Goal: Task Accomplishment & Management: Manage account settings

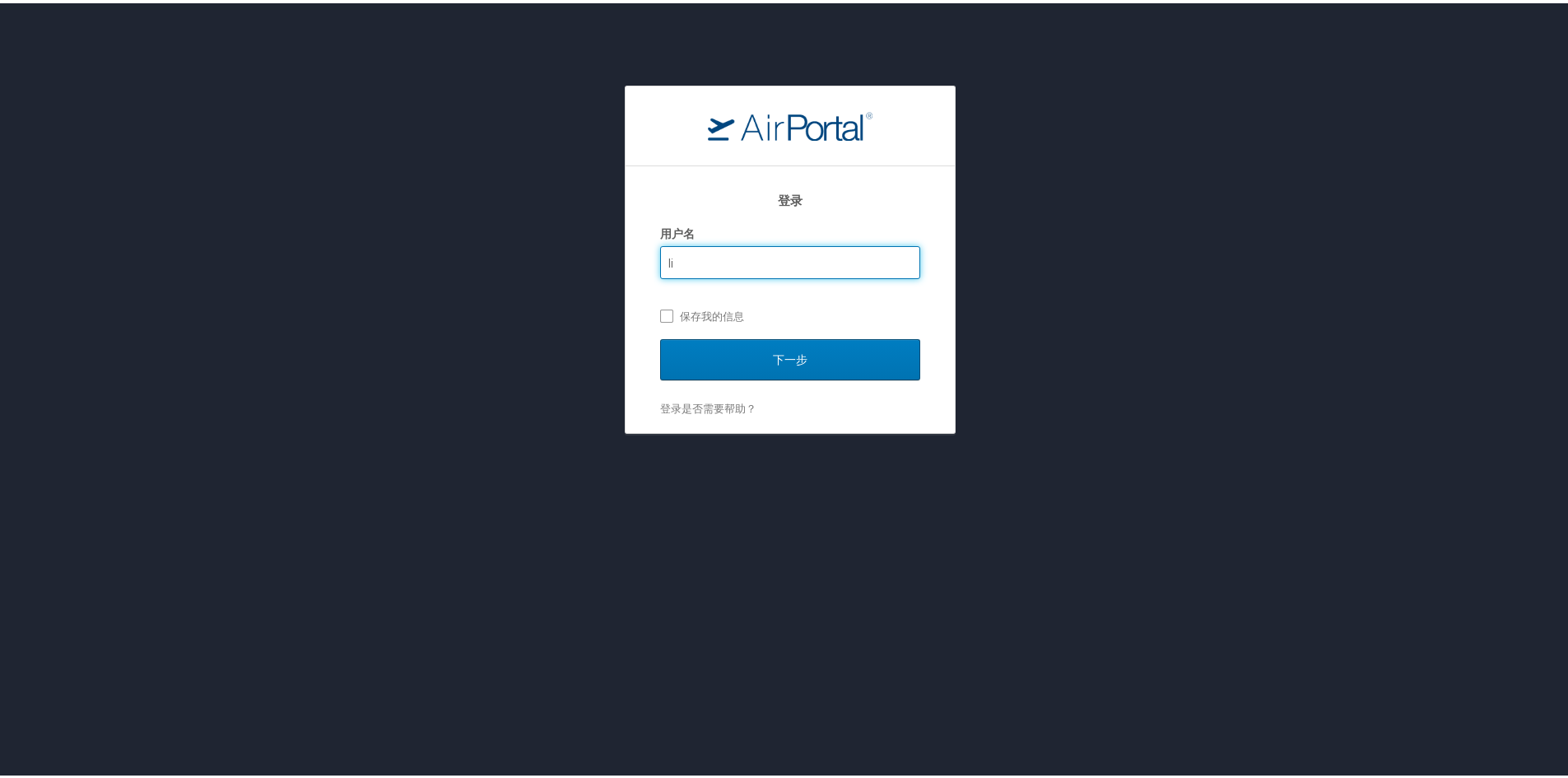
type input "l"
type input "LZ"
click at [660, 302] on label "保存我的信息" at bounding box center [789, 312] width 260 height 24
click at [660, 307] on input "保存我的信息" at bounding box center [665, 312] width 11 height 11
checkbox input "true"
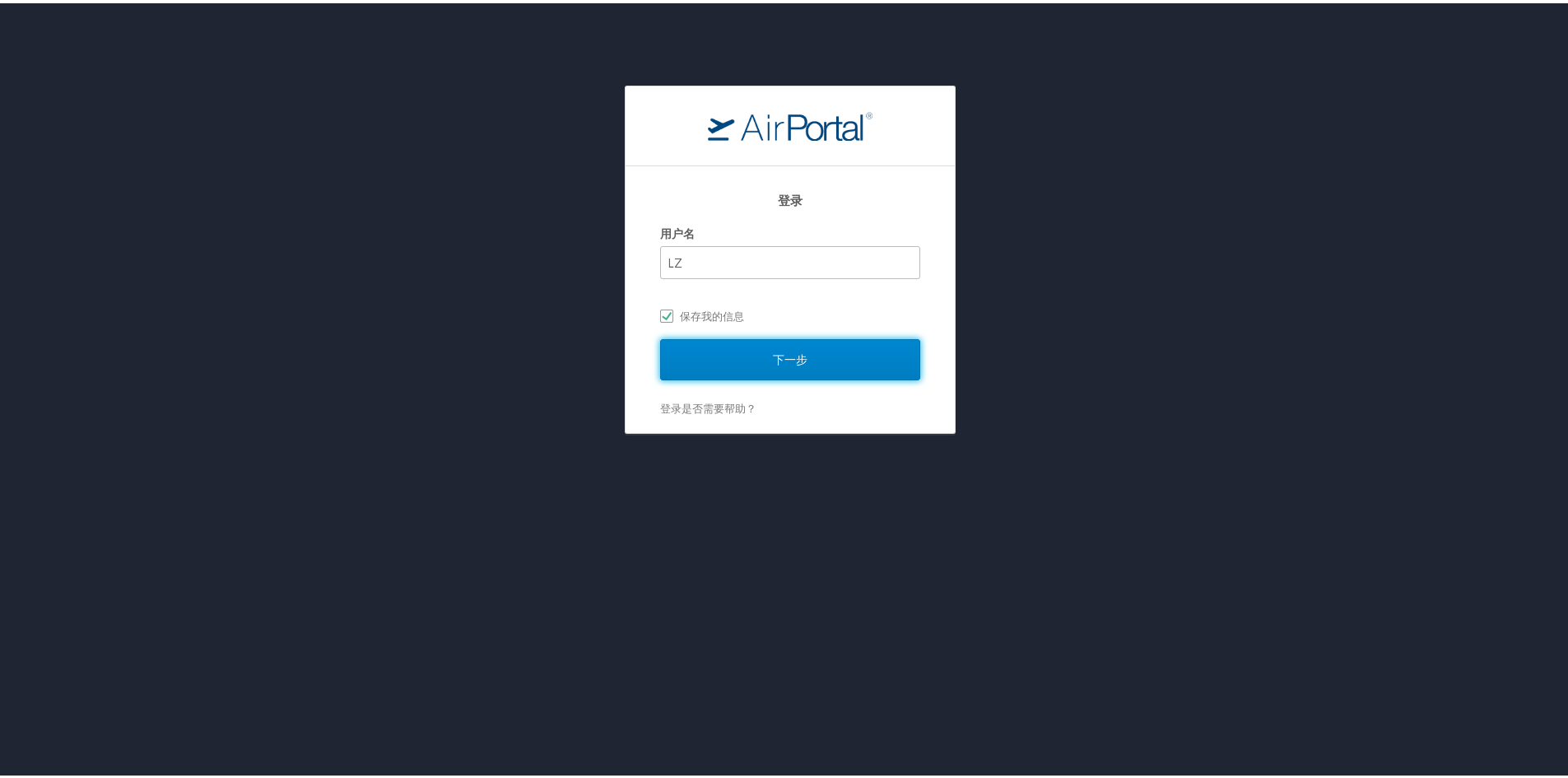
click at [712, 352] on input "下一步" at bounding box center [789, 357] width 260 height 41
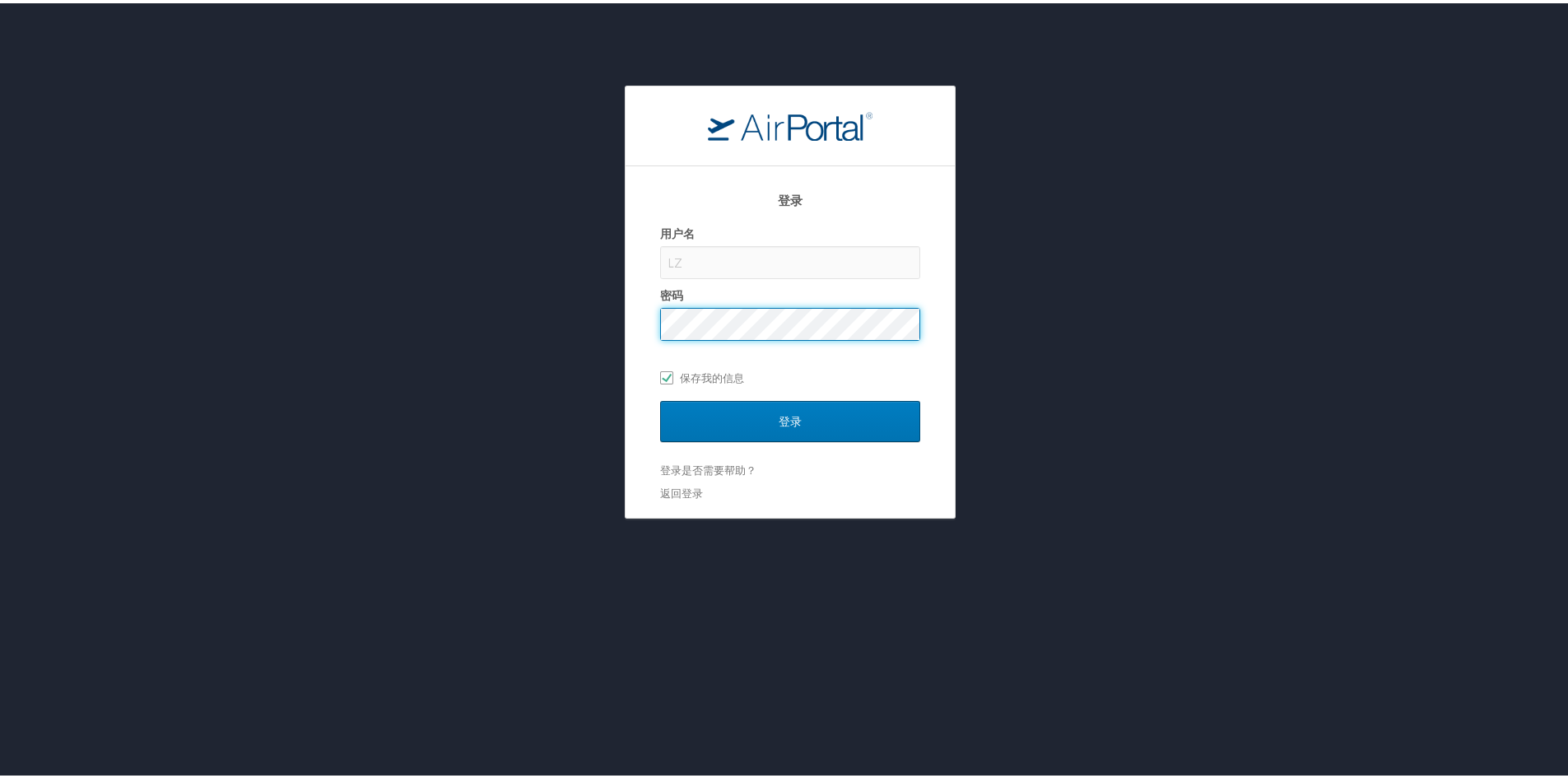
click at [660, 398] on input "登录" at bounding box center [789, 418] width 260 height 41
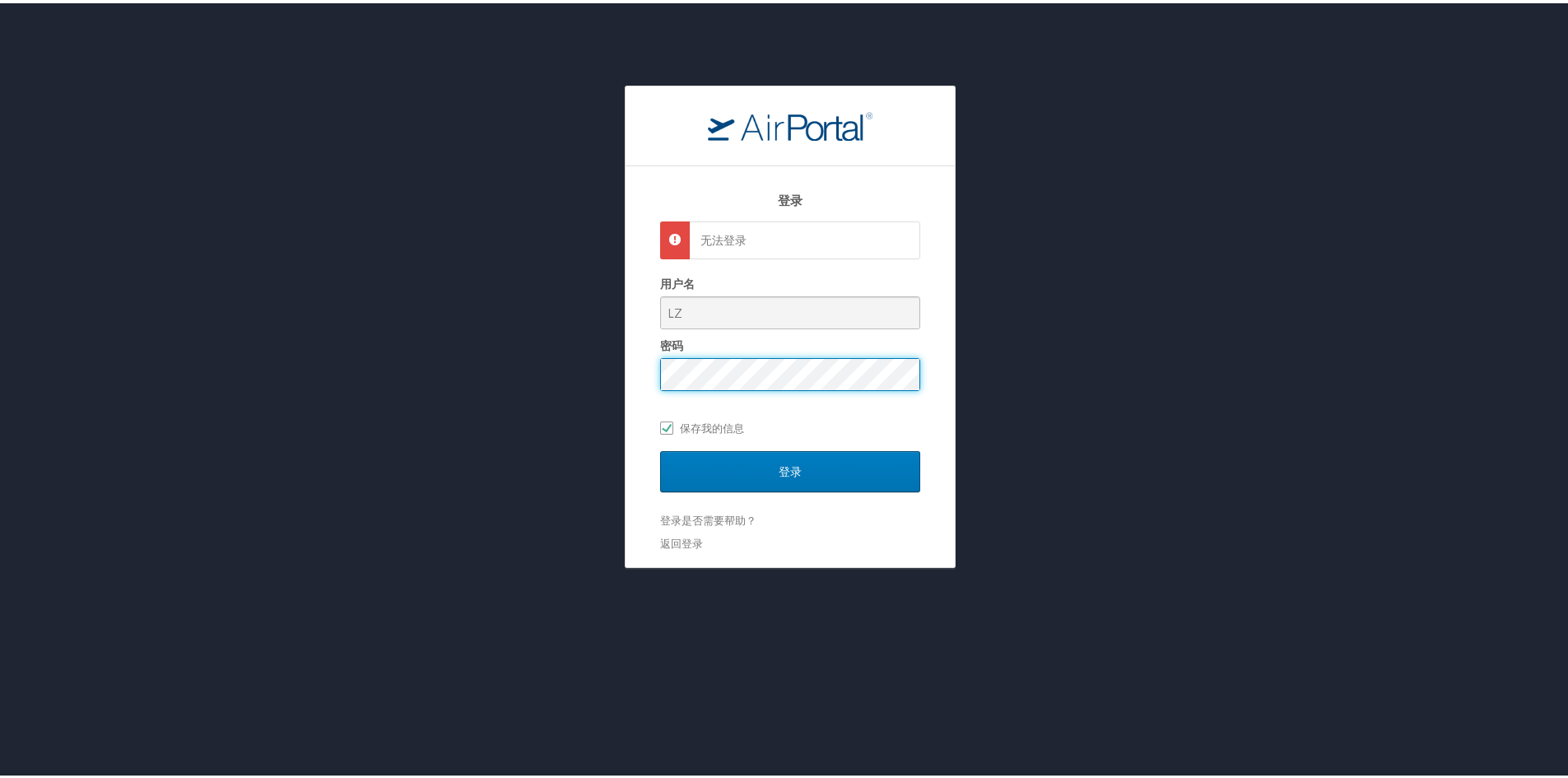
click at [709, 248] on div "无法登录" at bounding box center [789, 237] width 260 height 38
click at [673, 389] on div "用户名 LZ 密码 保存我的信息" at bounding box center [789, 353] width 260 height 169
click at [822, 452] on input "登录" at bounding box center [789, 469] width 260 height 41
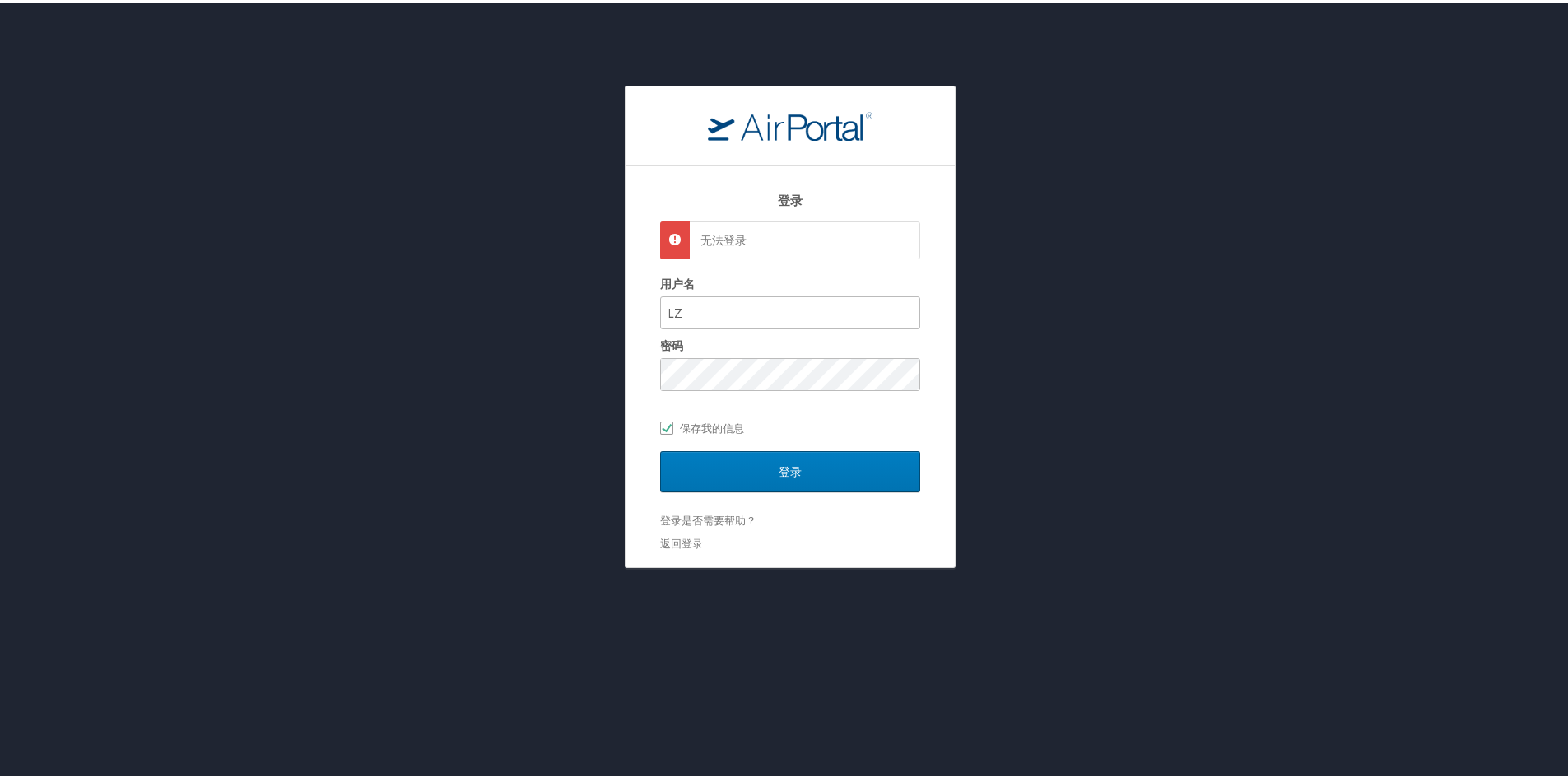
click at [690, 242] on div "无法登录" at bounding box center [789, 237] width 260 height 38
click at [683, 541] on link "返回登录" at bounding box center [682, 540] width 43 height 13
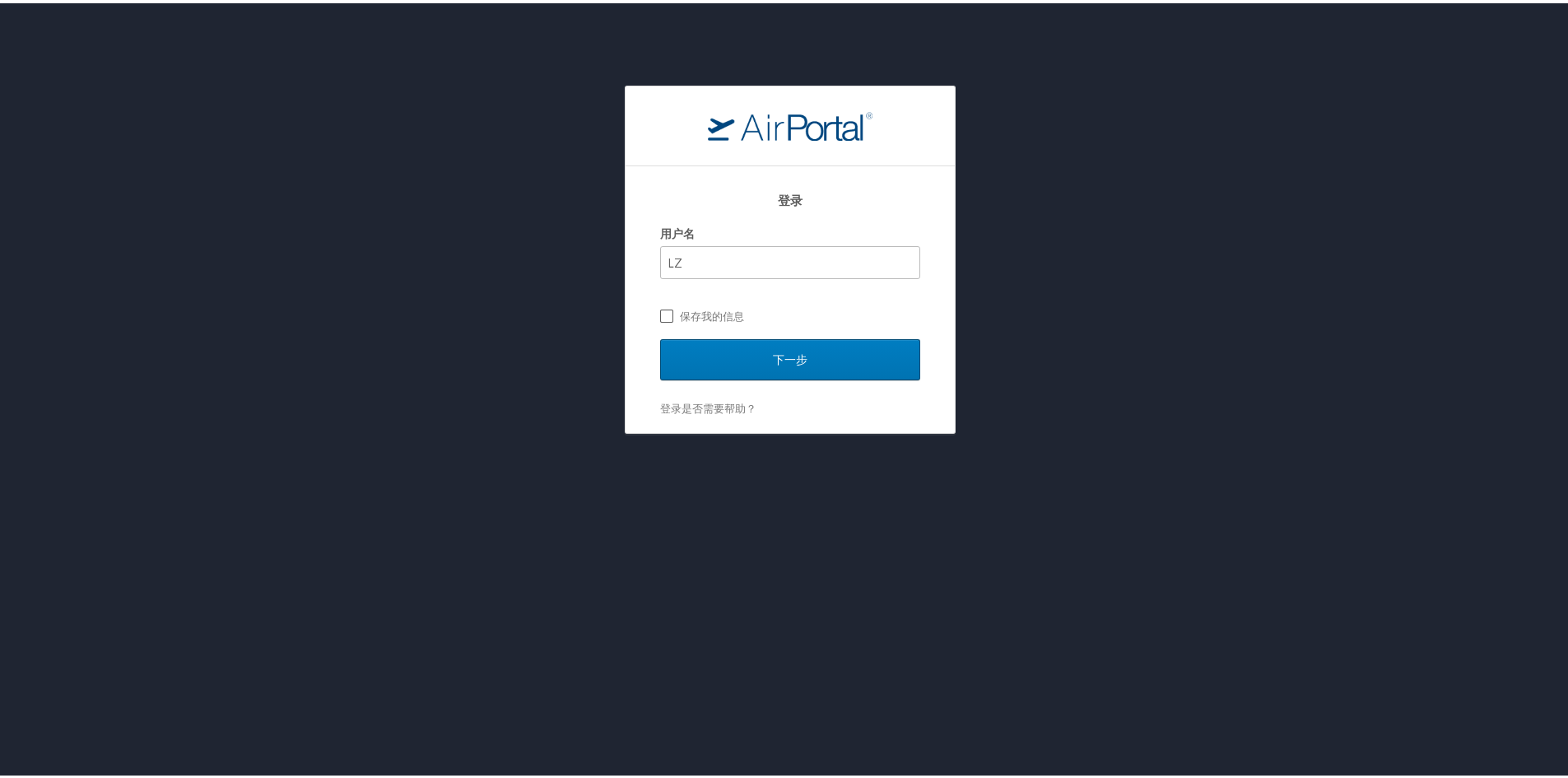
click at [688, 318] on label "保存我的信息" at bounding box center [789, 312] width 260 height 24
click at [671, 317] on input "保存我的信息" at bounding box center [665, 312] width 11 height 11
click at [683, 317] on label "保存我的信息" at bounding box center [789, 312] width 260 height 24
click at [671, 317] on input "保存我的信息" at bounding box center [665, 312] width 11 height 11
checkbox input "false"
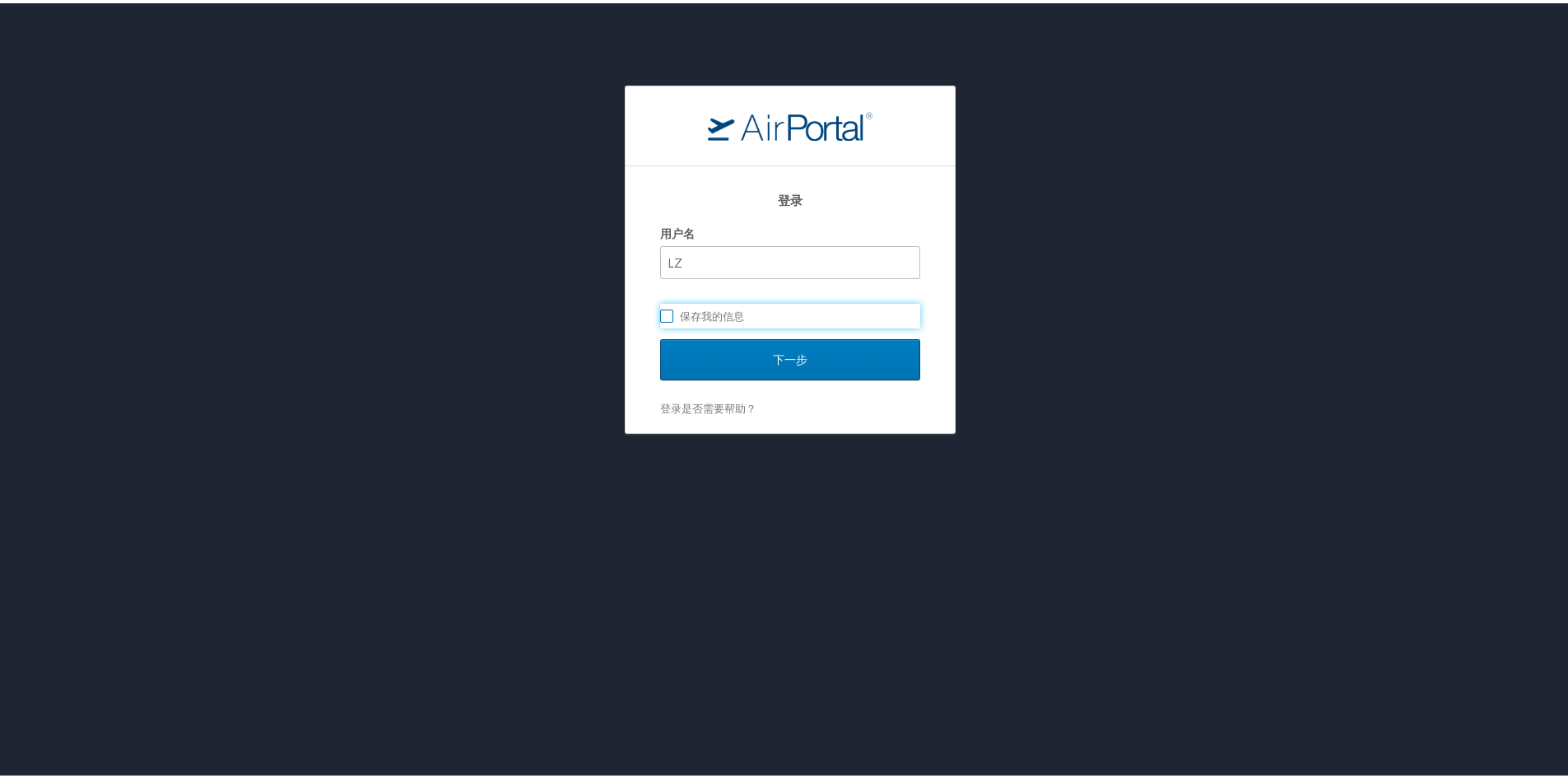
click at [266, 150] on div "登录 用户名 LZ 保存我的信息 下一步 登录是否需要帮助？ 忘记密码? 帮助" at bounding box center [790, 256] width 1581 height 348
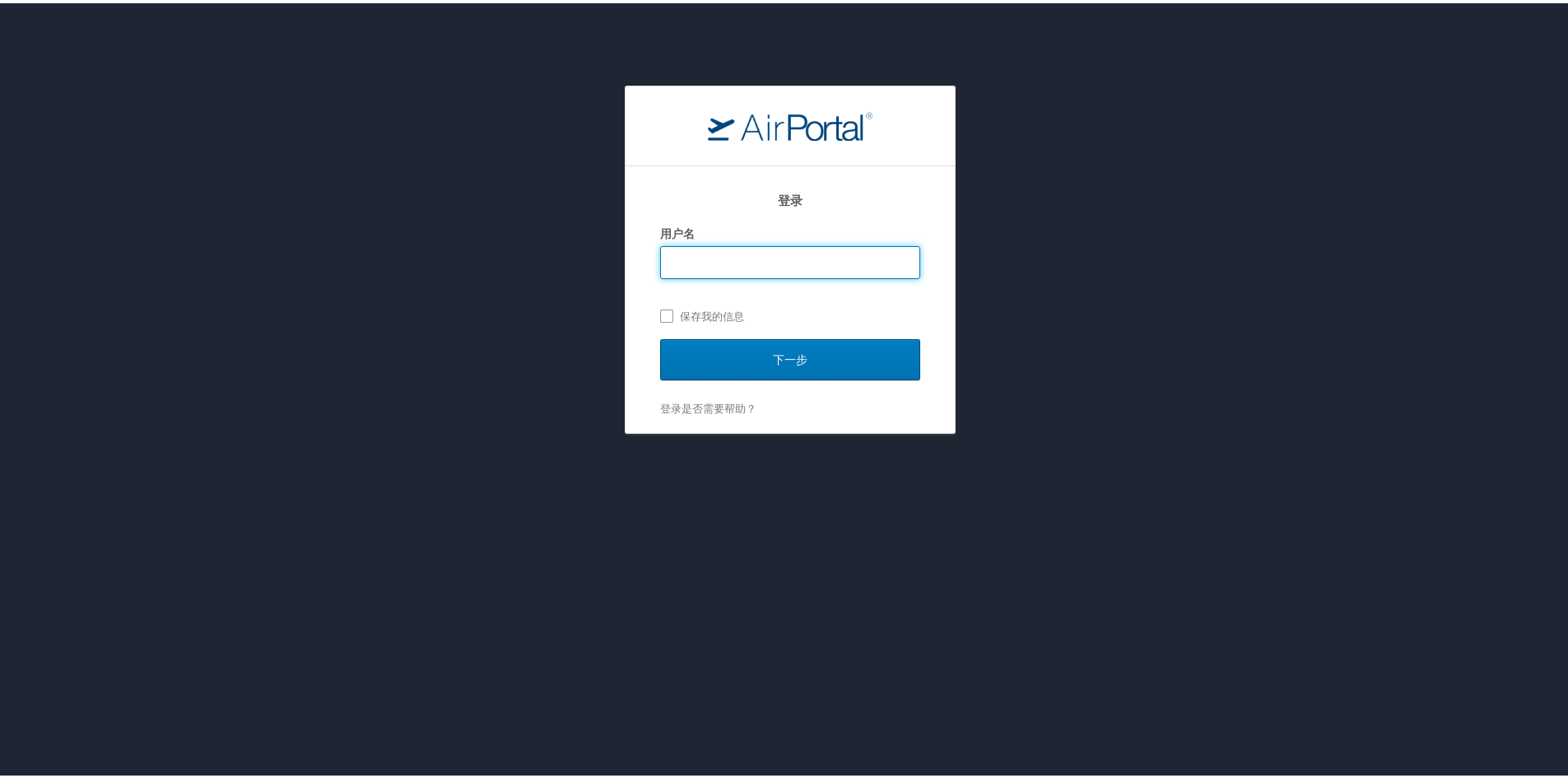
click at [756, 260] on input "用户名" at bounding box center [790, 259] width 259 height 31
click at [788, 203] on h2 "登录" at bounding box center [789, 197] width 260 height 19
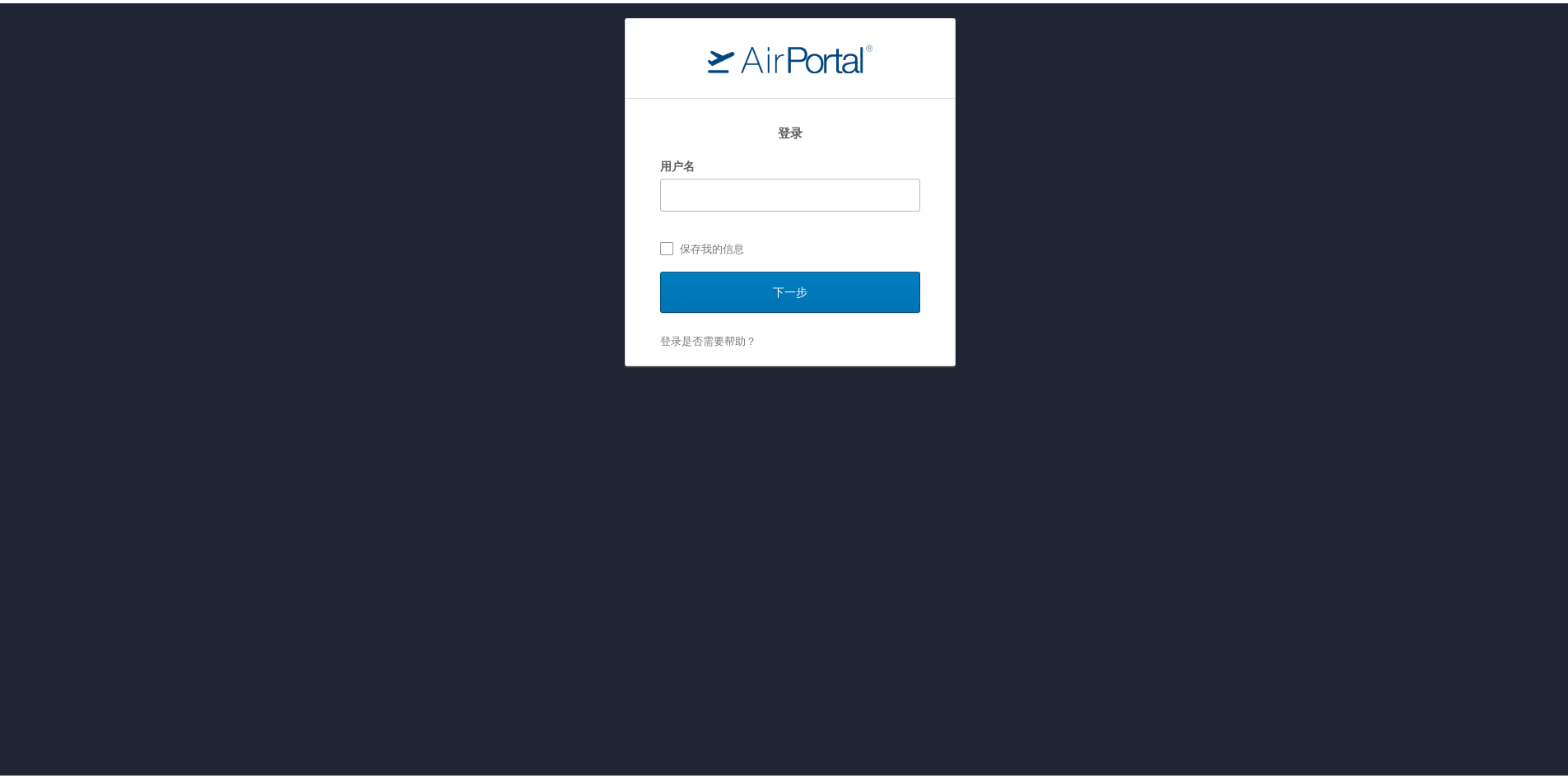
scroll to position [83, 0]
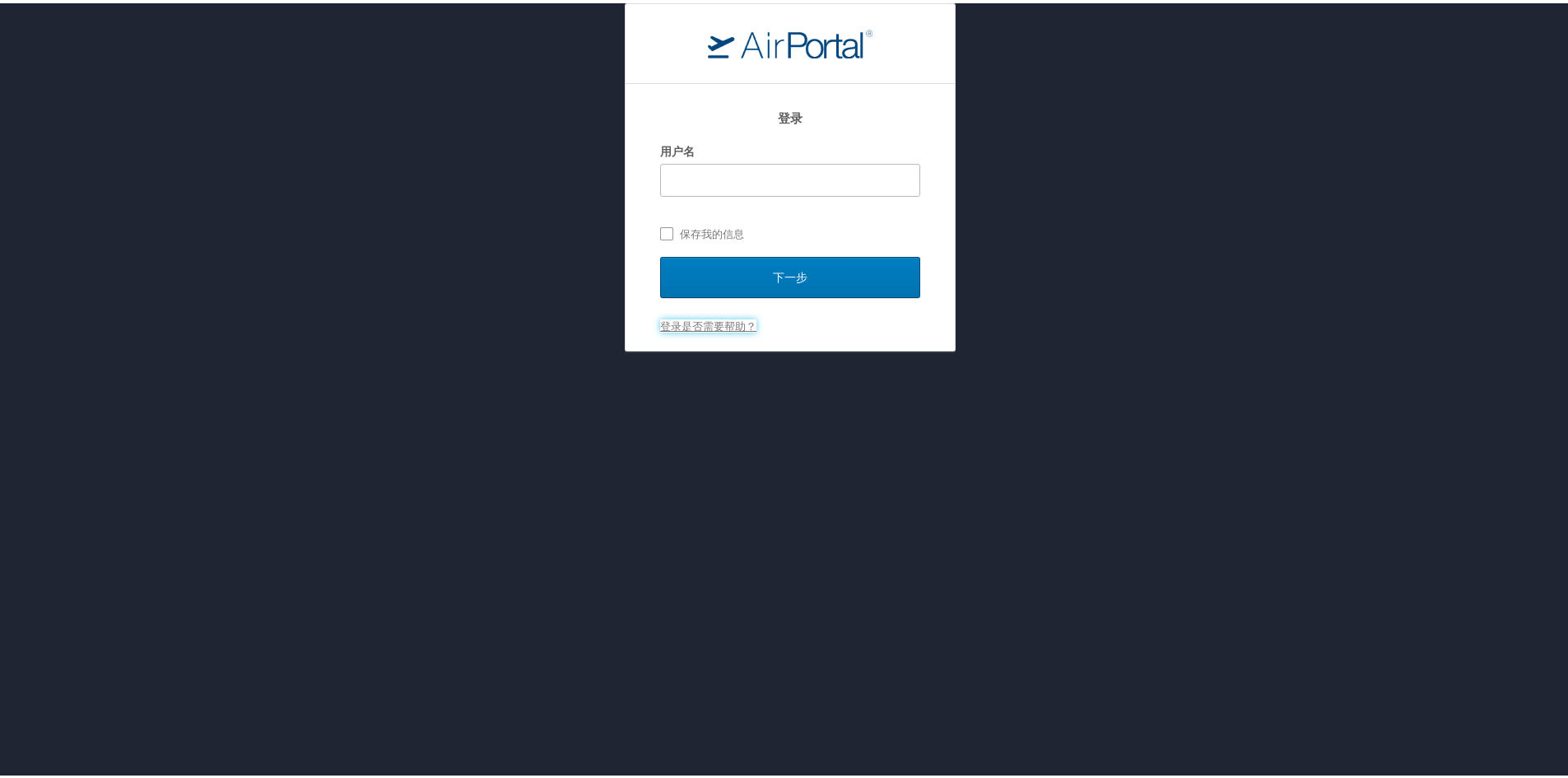
click at [714, 326] on link "登录是否需要帮助？" at bounding box center [708, 323] width 96 height 13
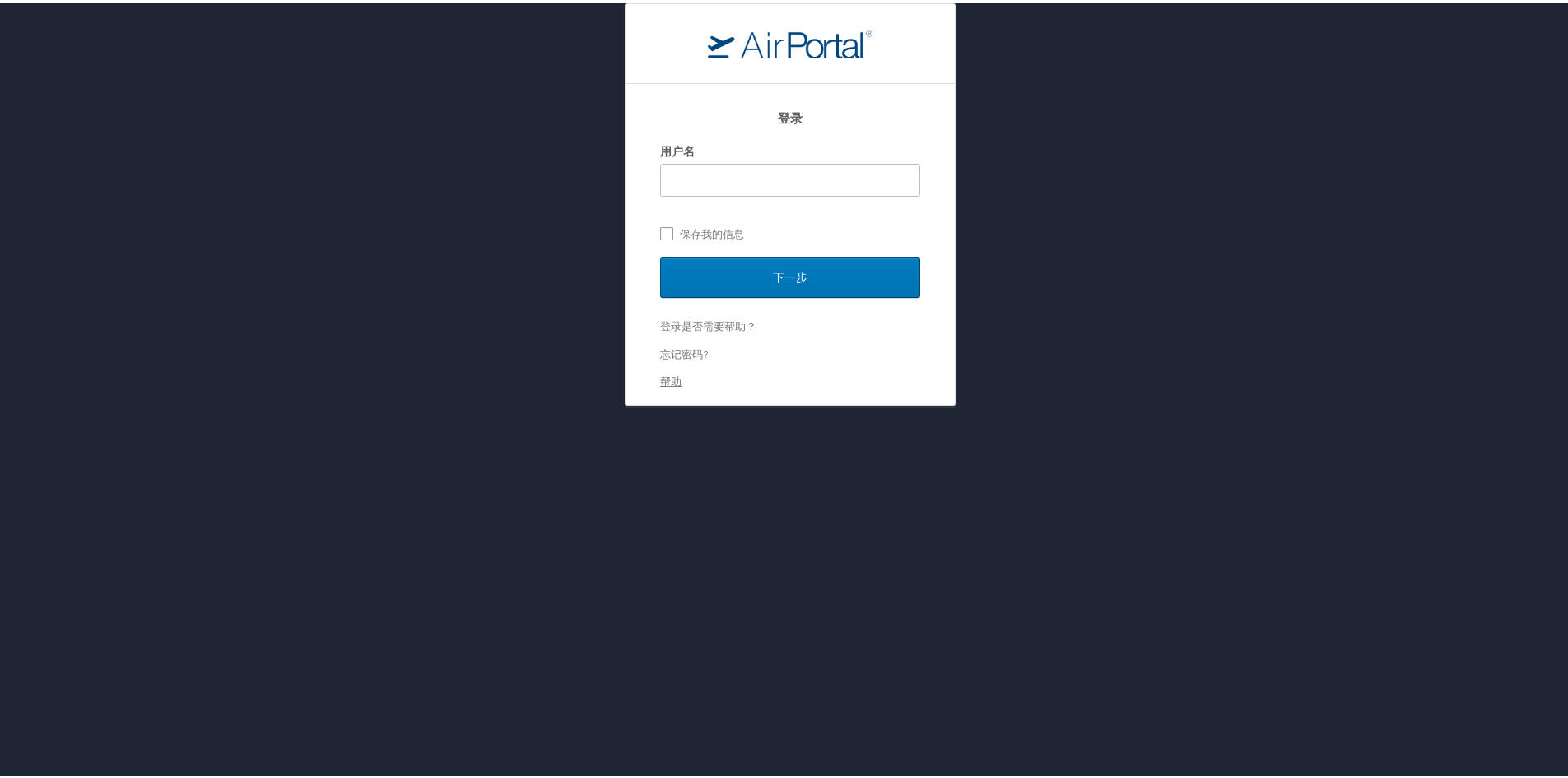
click at [670, 377] on link "帮助" at bounding box center [671, 378] width 22 height 13
